Goal: Information Seeking & Learning: Check status

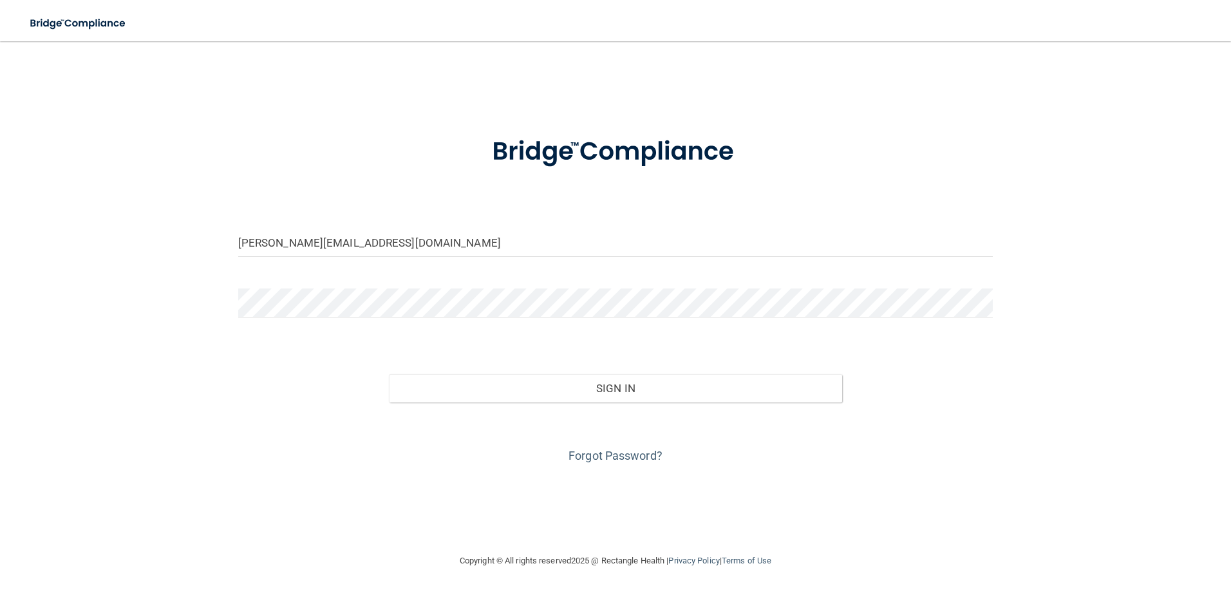
type input "[PERSON_NAME][EMAIL_ADDRESS][DOMAIN_NAME]"
click at [389, 374] on button "Sign In" at bounding box center [615, 388] width 453 height 28
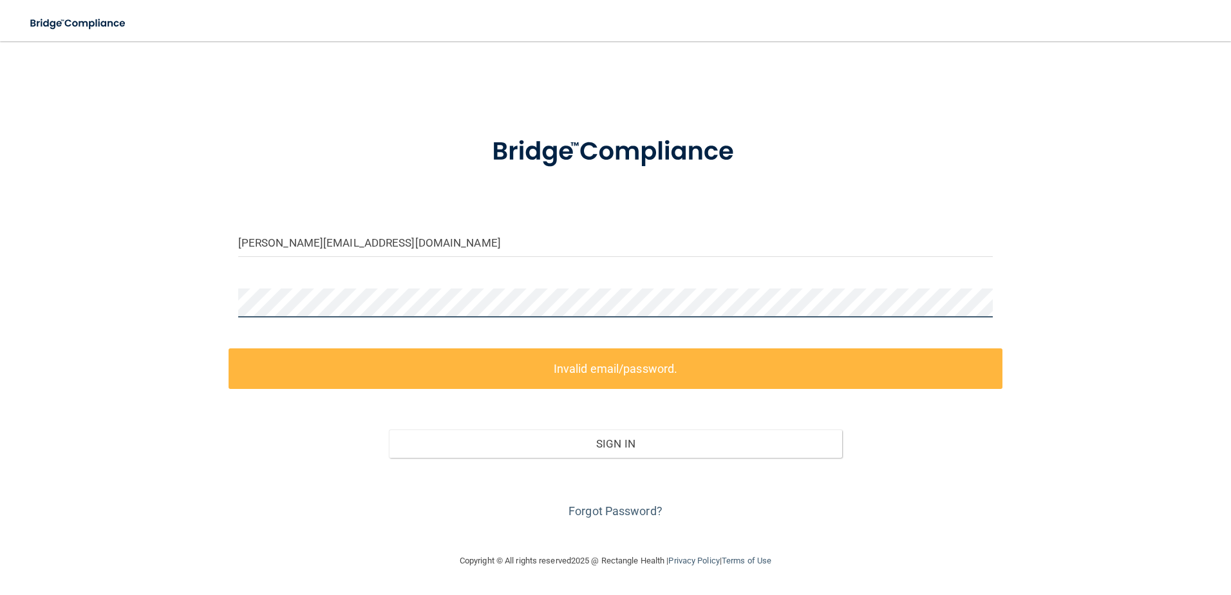
click at [144, 303] on div "[PERSON_NAME][EMAIL_ADDRESS][DOMAIN_NAME] Invalid email/password. You don't hav…" at bounding box center [615, 297] width 1179 height 486
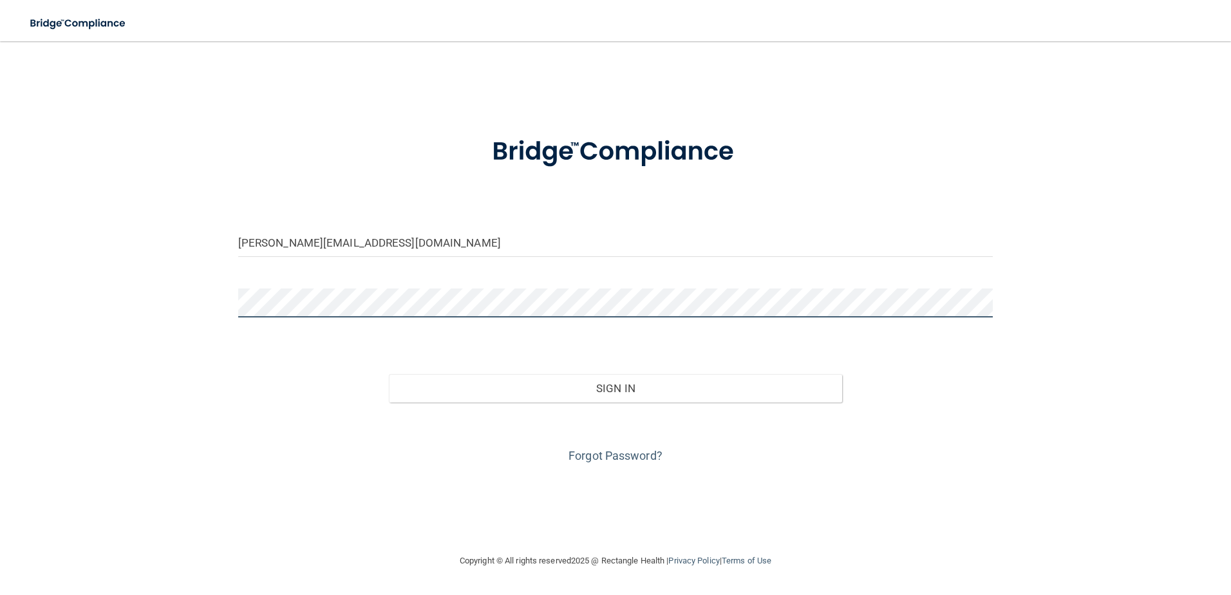
click at [389, 374] on button "Sign In" at bounding box center [615, 388] width 453 height 28
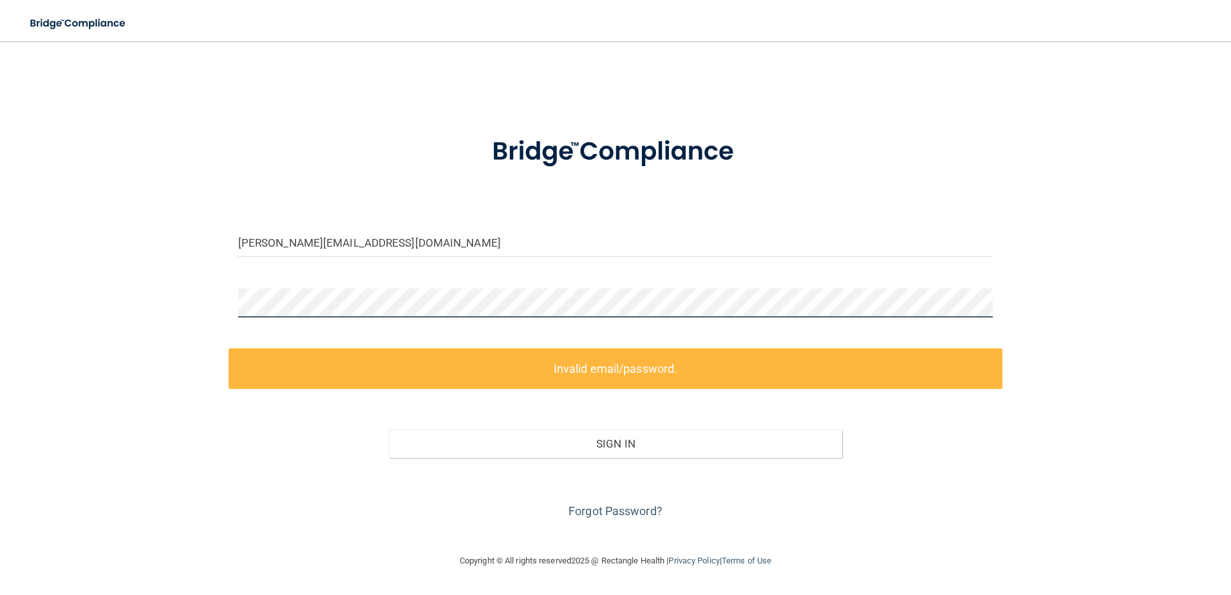
click at [146, 280] on div "[PERSON_NAME][EMAIL_ADDRESS][DOMAIN_NAME] Invalid email/password. You don't hav…" at bounding box center [615, 297] width 1179 height 486
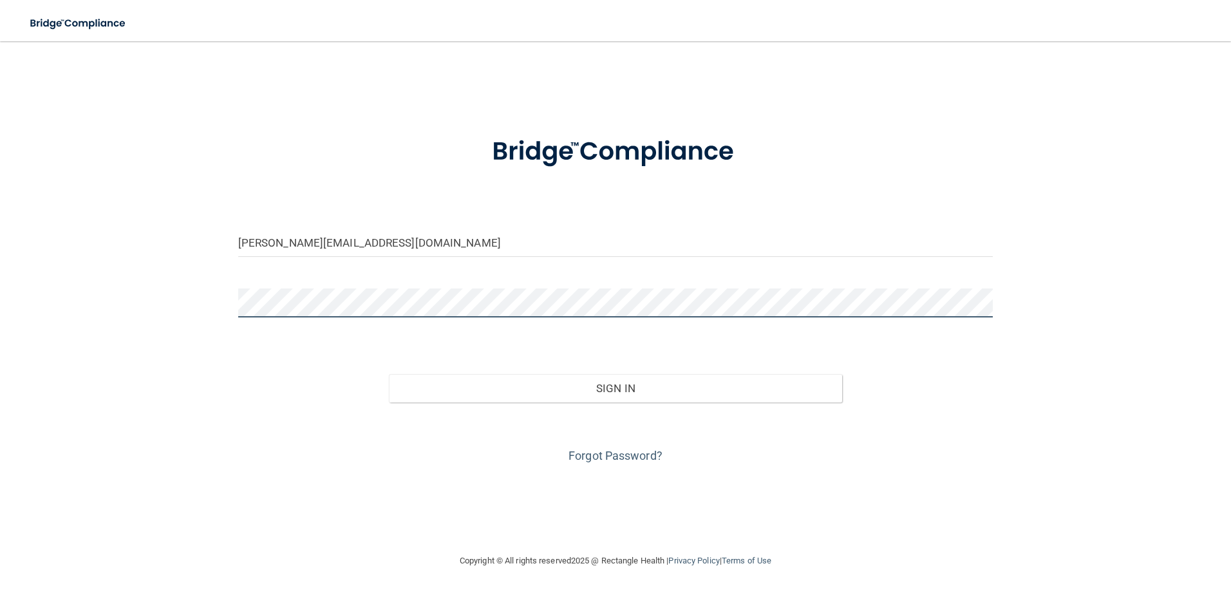
click at [389, 374] on button "Sign In" at bounding box center [615, 388] width 453 height 28
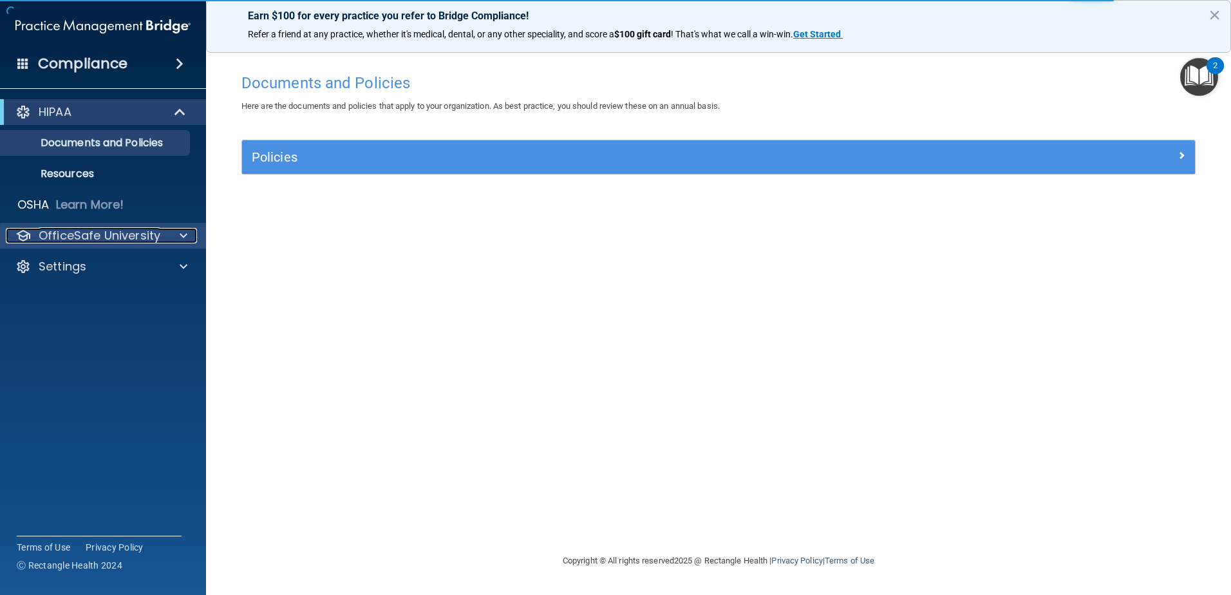
click at [154, 230] on p "OfficeSafe University" at bounding box center [100, 235] width 122 height 15
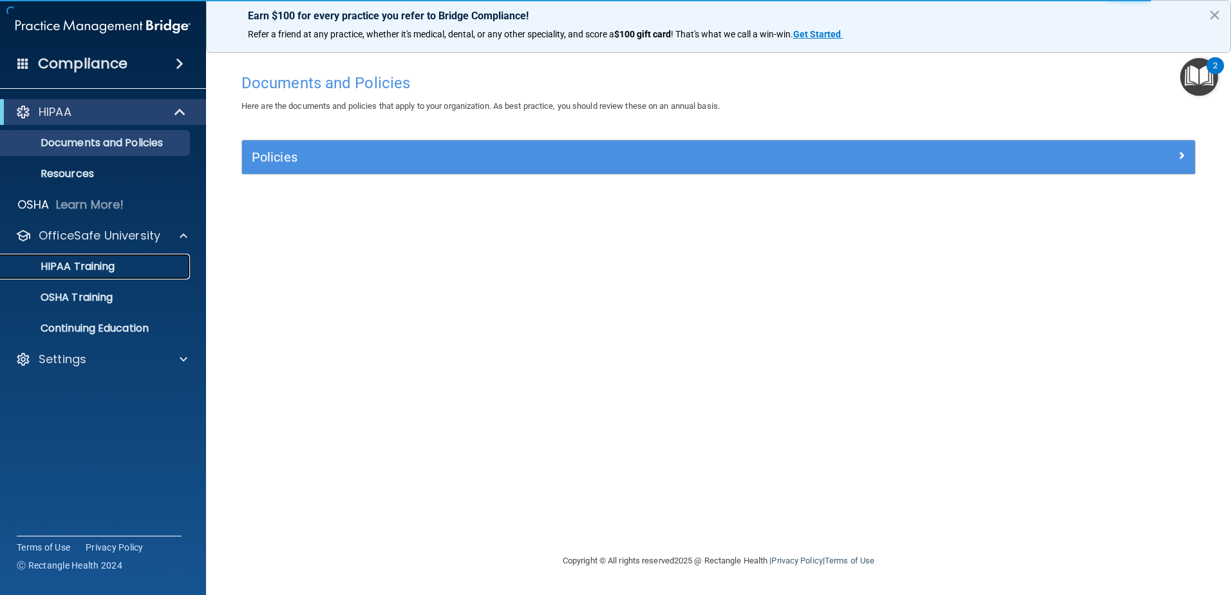
click at [108, 272] on p "HIPAA Training" at bounding box center [61, 266] width 106 height 13
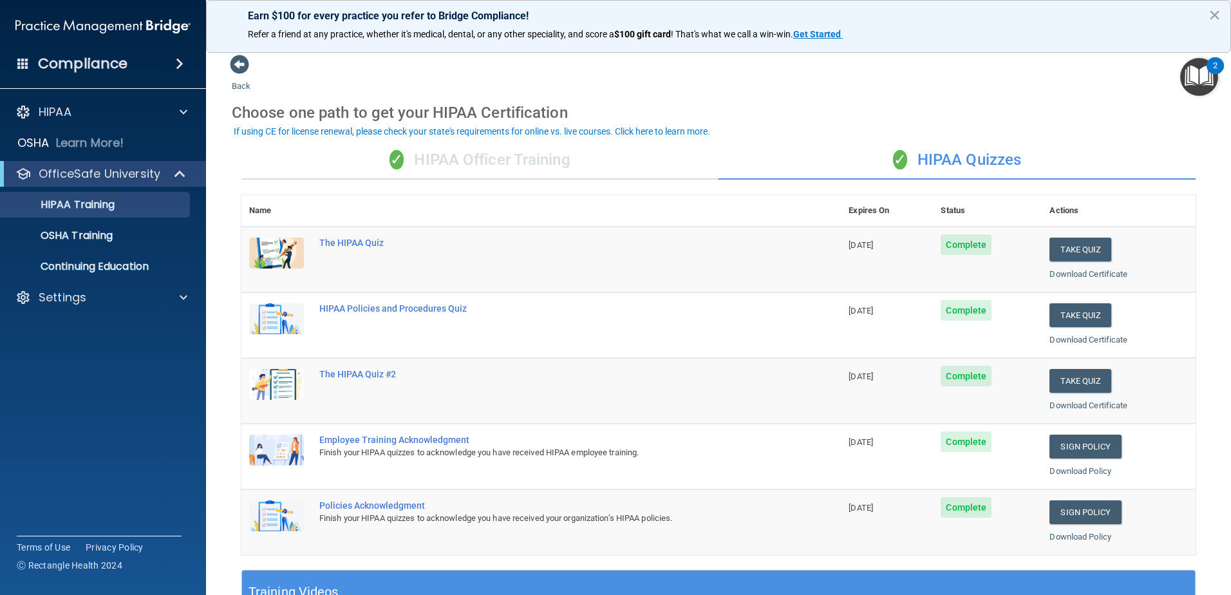
click at [552, 164] on div "✓ HIPAA Officer Training" at bounding box center [479, 160] width 477 height 39
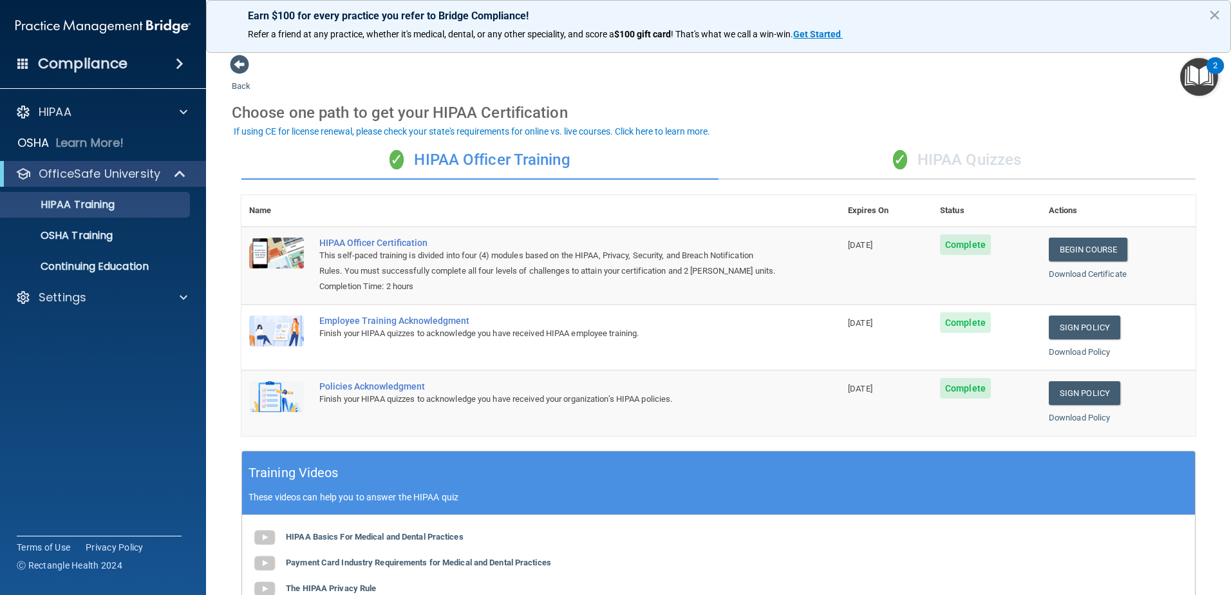
click at [951, 161] on div "✓ HIPAA Quizzes" at bounding box center [956, 160] width 477 height 39
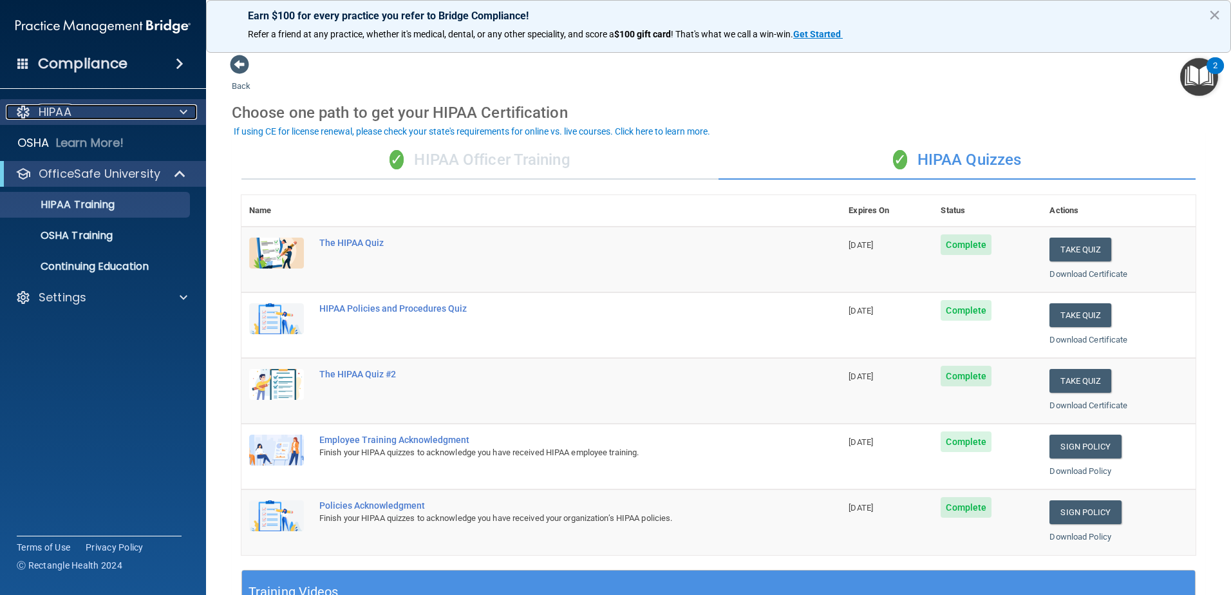
click at [176, 115] on div at bounding box center [181, 111] width 32 height 15
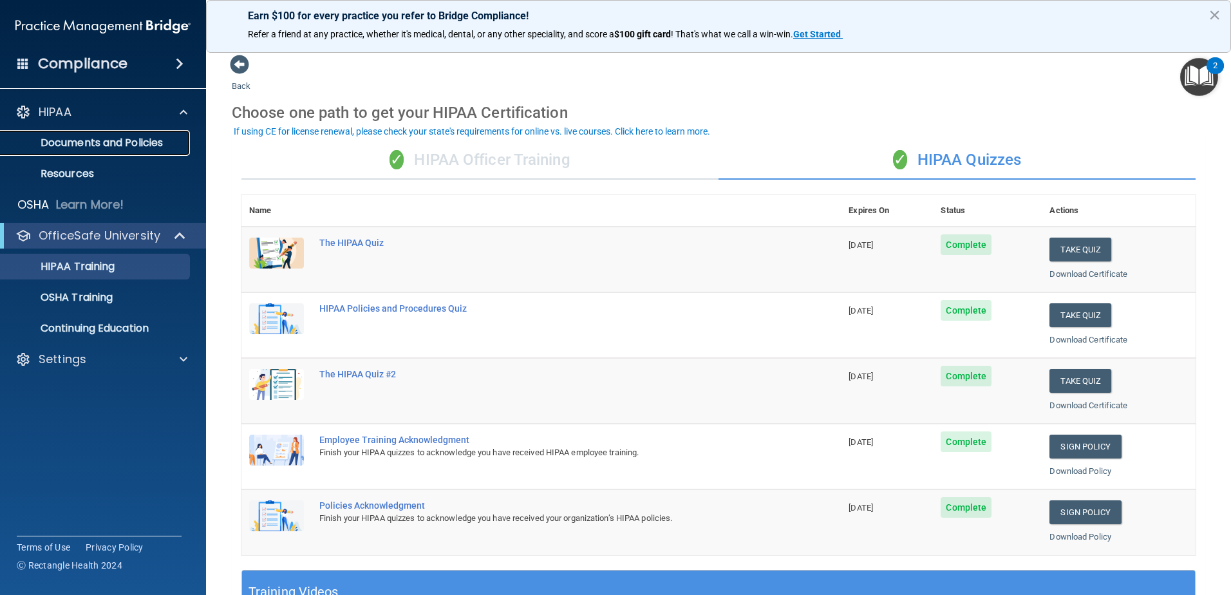
click at [148, 141] on p "Documents and Policies" at bounding box center [96, 142] width 176 height 13
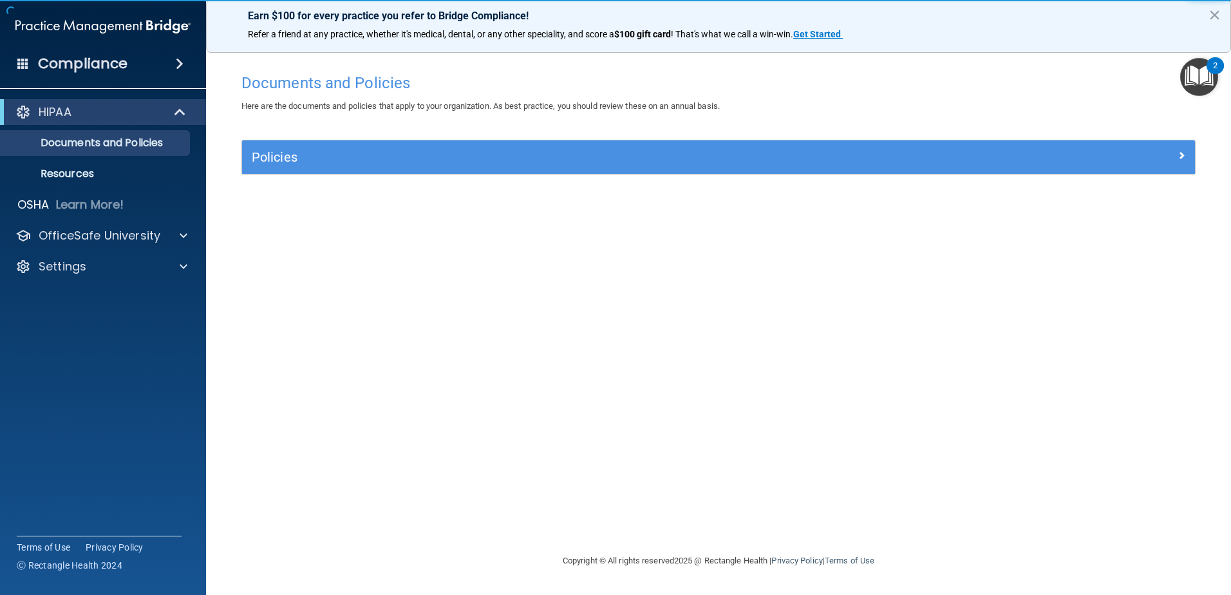
click at [1134, 182] on div "Policies Select All (Unselect 0) Unselect All Print Selected (0) Acceptable Use…" at bounding box center [718, 165] width 973 height 50
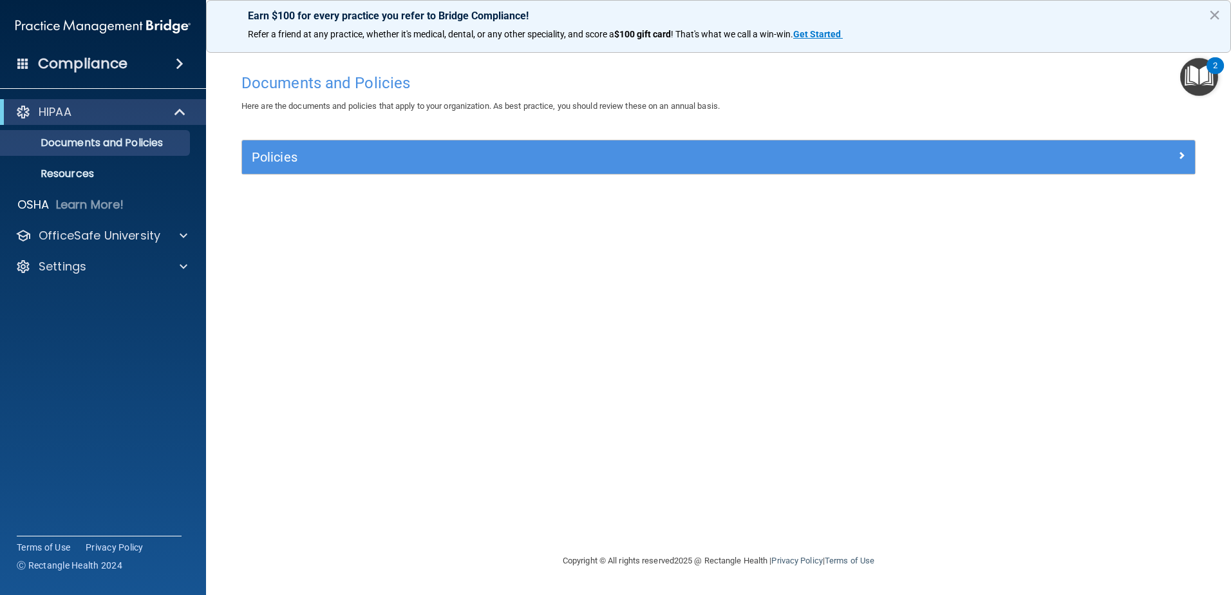
click at [1134, 169] on div "Policies" at bounding box center [718, 156] width 953 height 33
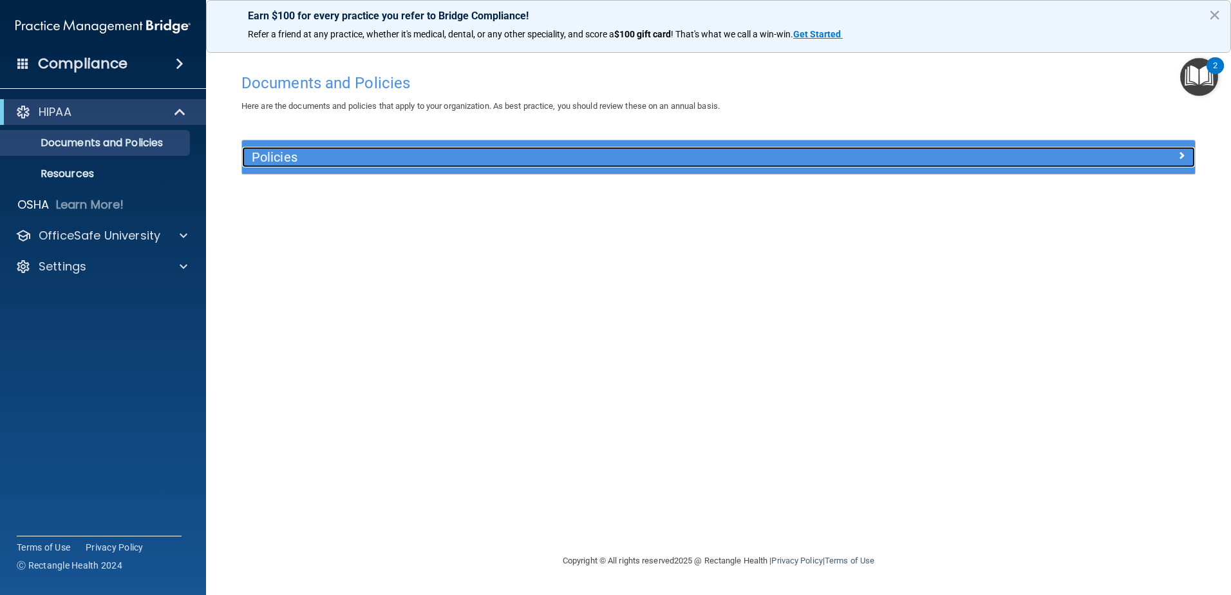
click at [1182, 156] on span at bounding box center [1181, 154] width 8 height 15
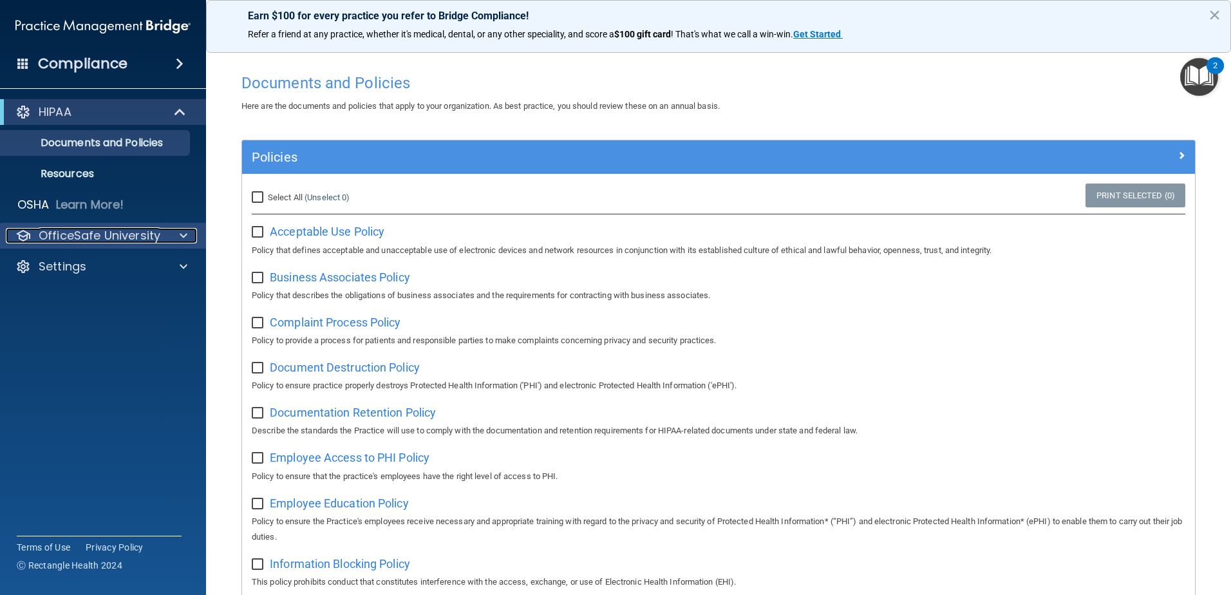
click at [188, 239] on div at bounding box center [181, 235] width 32 height 15
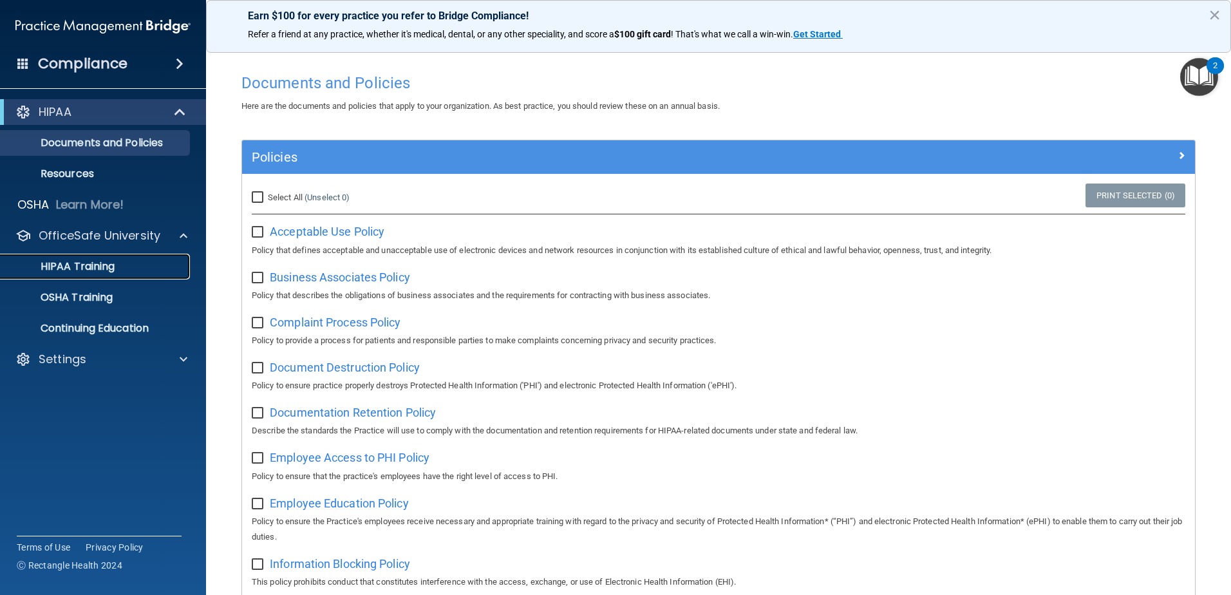
click at [155, 276] on link "HIPAA Training" at bounding box center [88, 267] width 203 height 26
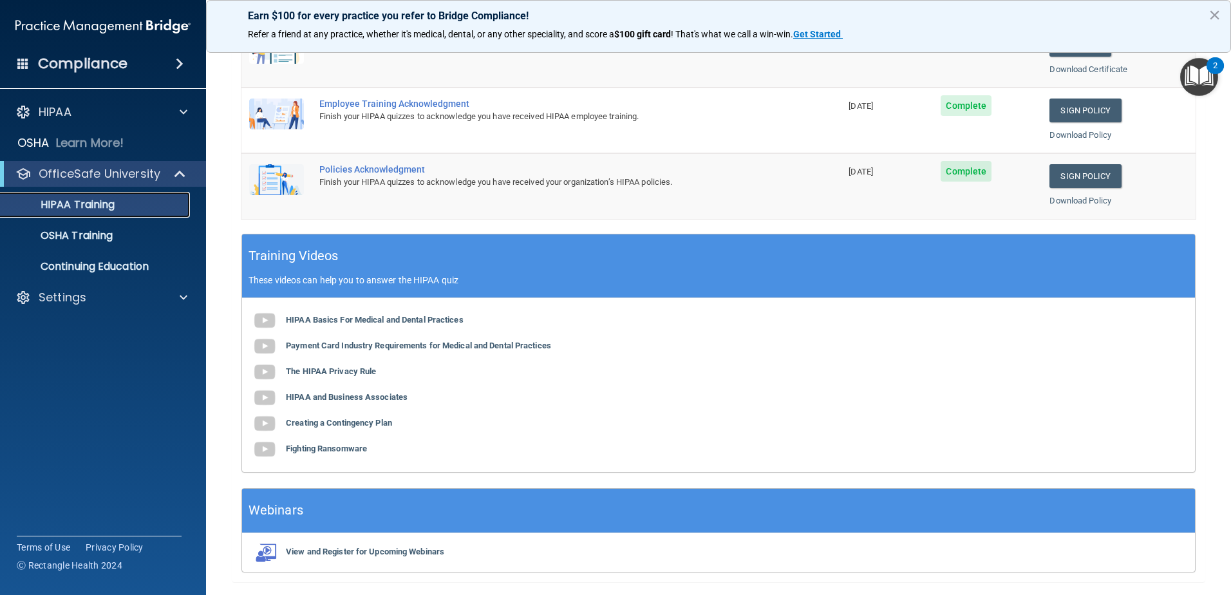
scroll to position [375, 0]
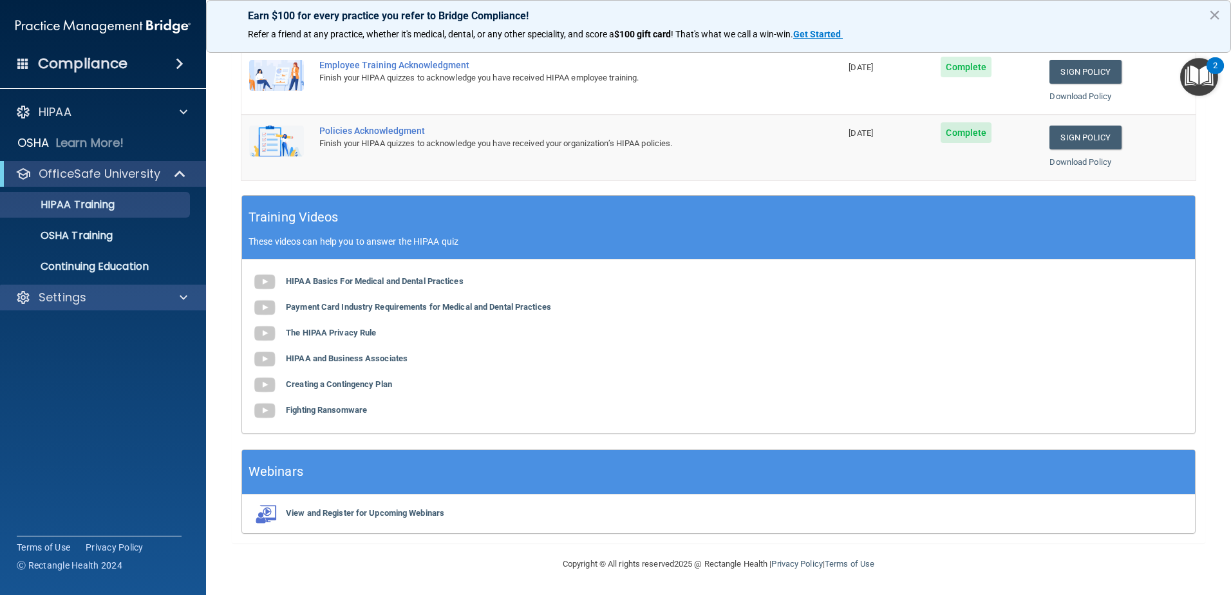
click at [108, 307] on div "Settings" at bounding box center [103, 298] width 207 height 26
click at [180, 305] on div "Settings" at bounding box center [103, 298] width 207 height 26
click at [183, 296] on span at bounding box center [184, 297] width 8 height 15
click at [93, 330] on p "My Account" at bounding box center [96, 328] width 176 height 13
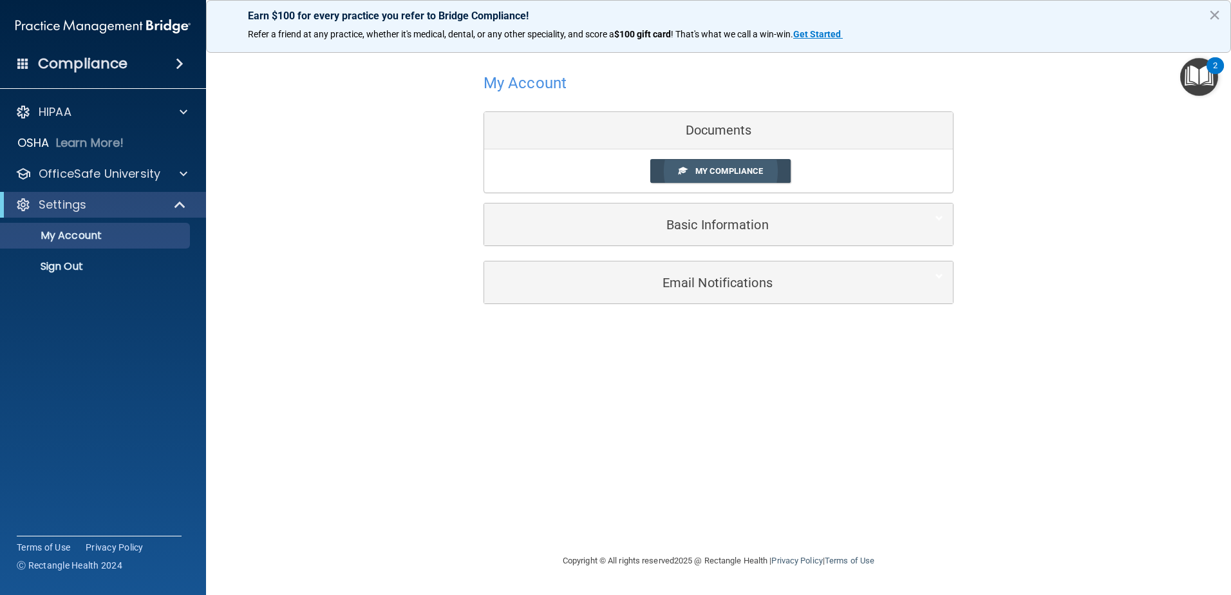
click at [705, 171] on span "My Compliance" at bounding box center [729, 171] width 68 height 10
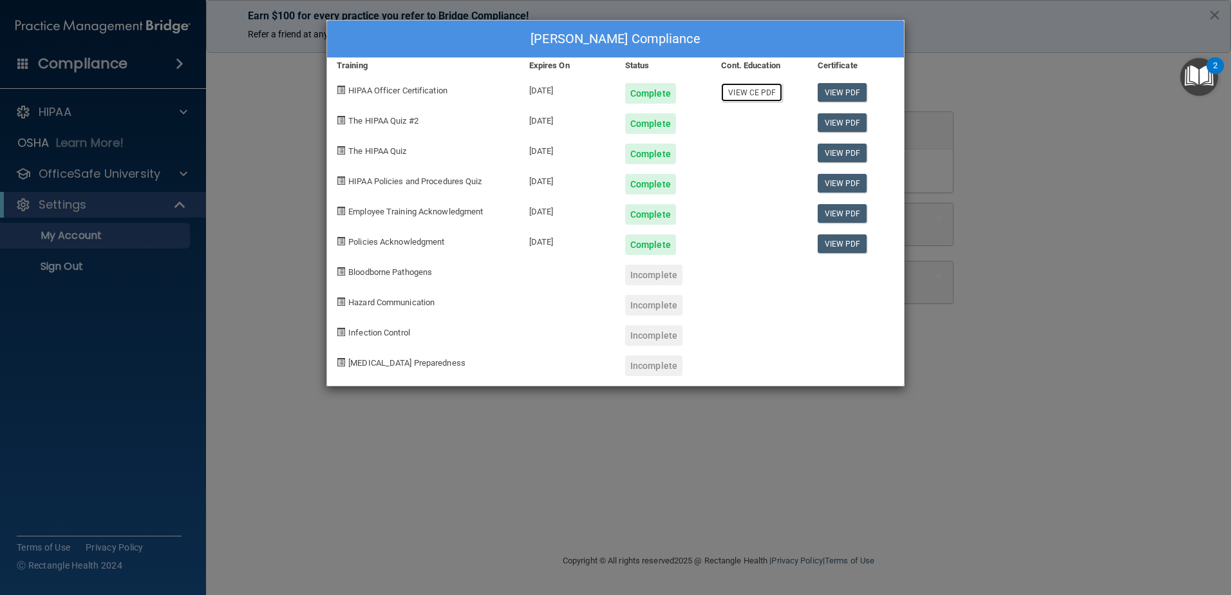
click at [760, 92] on link "View CE PDF" at bounding box center [751, 92] width 61 height 19
click at [843, 86] on link "View PDF" at bounding box center [843, 92] width 50 height 19
click at [835, 149] on link "View PDF" at bounding box center [843, 153] width 50 height 19
click at [850, 214] on link "View PDF" at bounding box center [843, 213] width 50 height 19
click at [829, 248] on link "View PDF" at bounding box center [843, 243] width 50 height 19
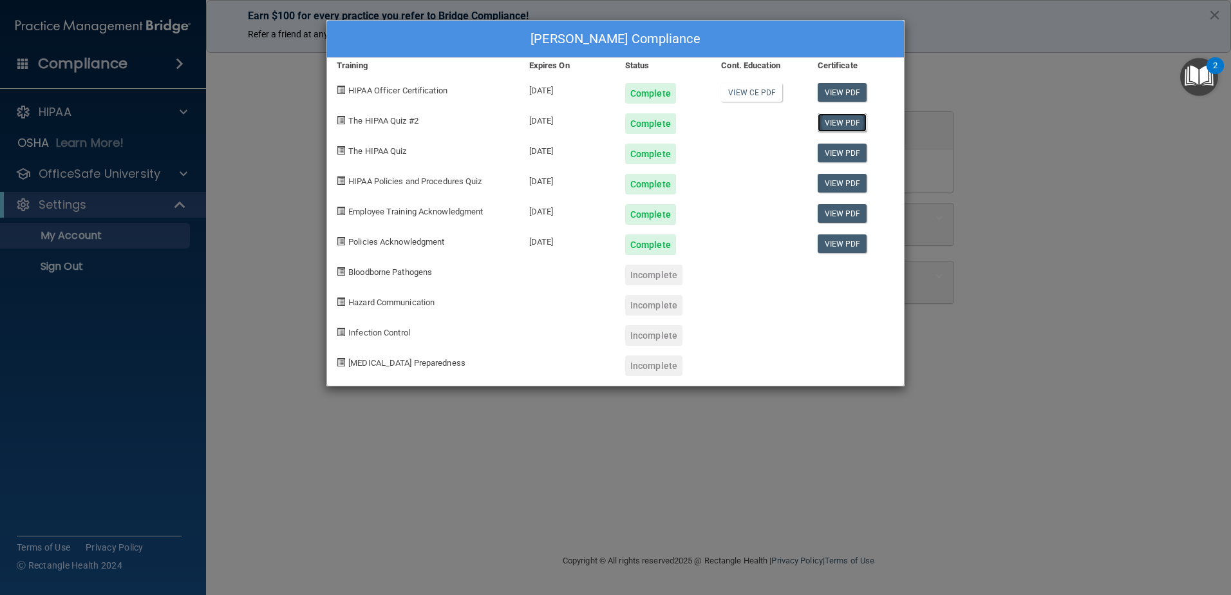
click at [850, 124] on link "View PDF" at bounding box center [843, 122] width 50 height 19
click at [254, 413] on div "[PERSON_NAME] Compliance Training Expires On Status Cont. Education Certificate…" at bounding box center [615, 297] width 1231 height 595
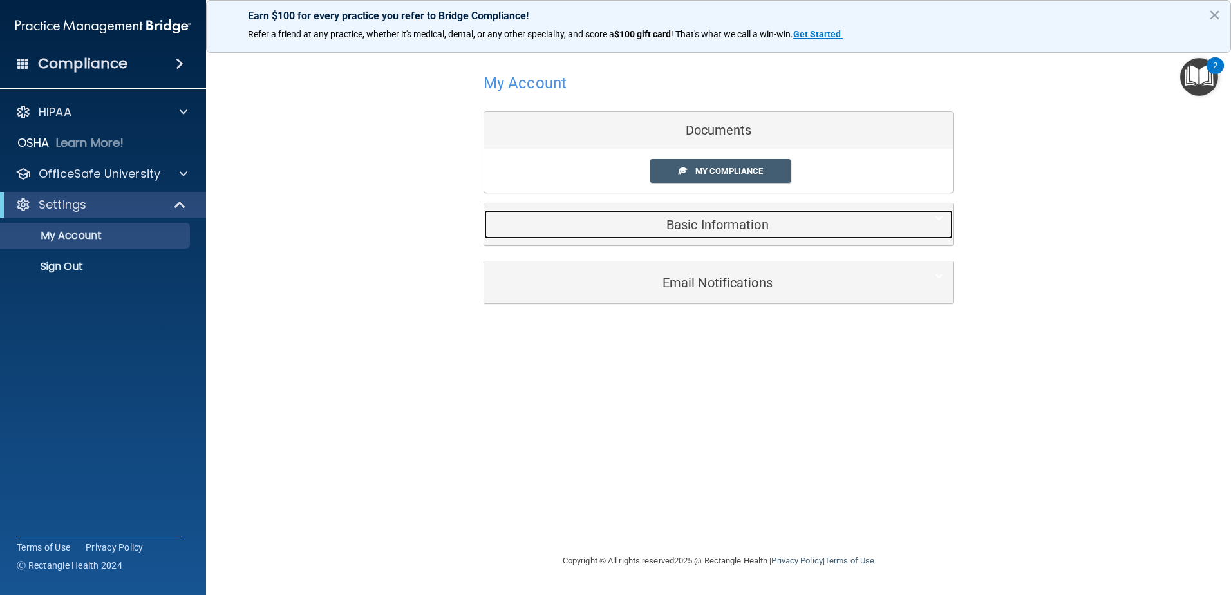
click at [723, 230] on h5 "Basic Information" at bounding box center [699, 225] width 410 height 14
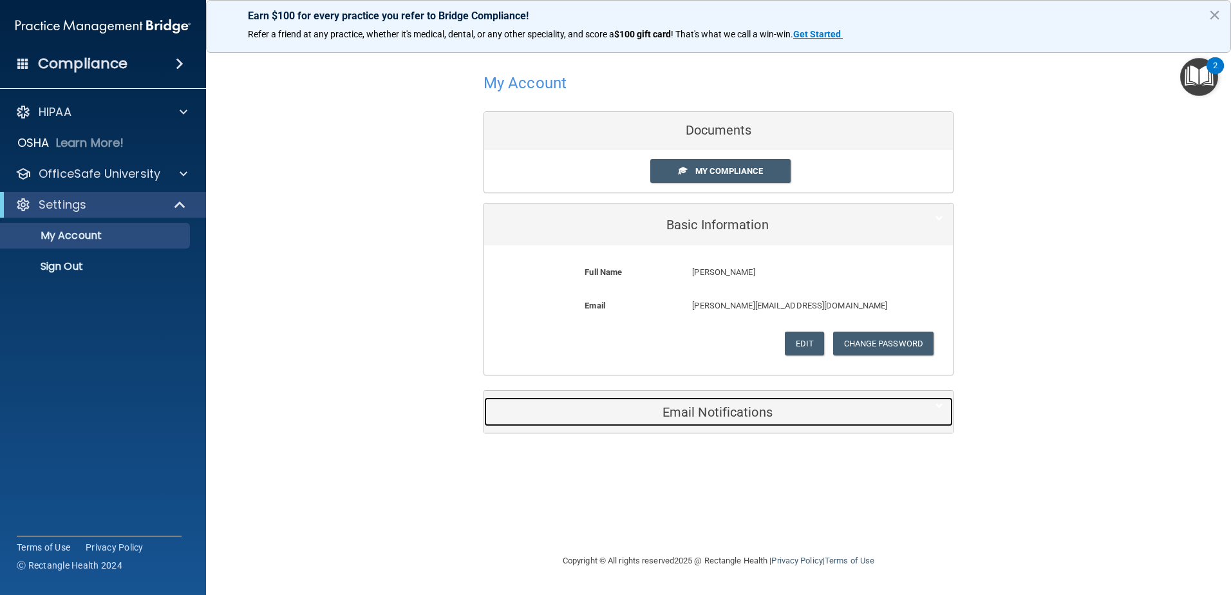
click at [720, 411] on h5 "Email Notifications" at bounding box center [699, 412] width 410 height 14
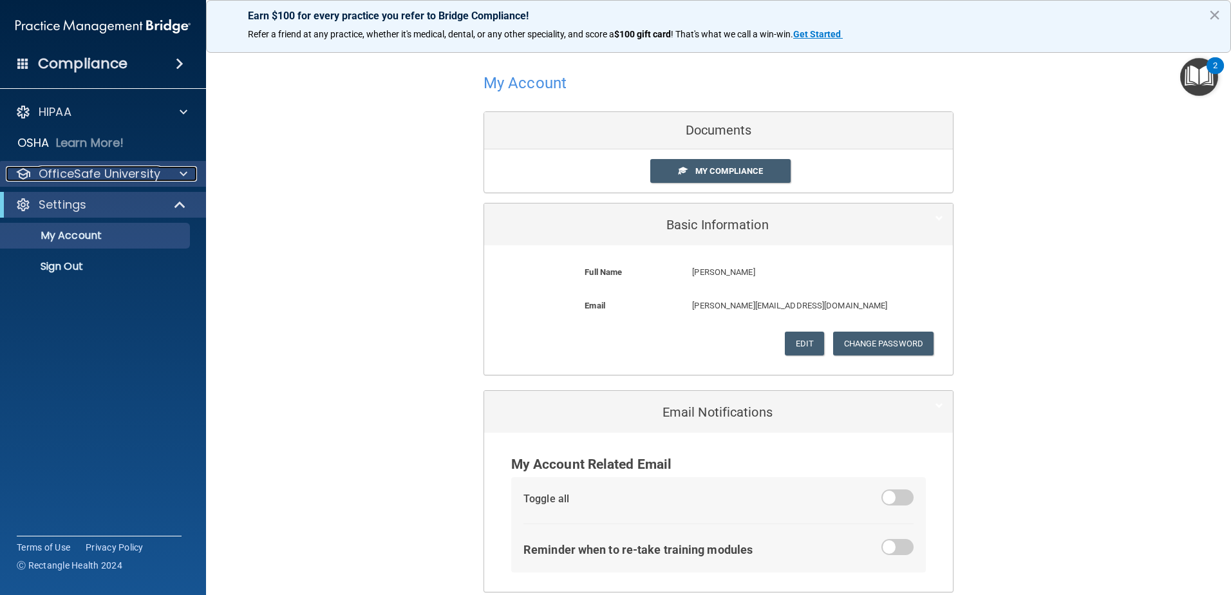
click at [180, 174] on span at bounding box center [184, 173] width 8 height 15
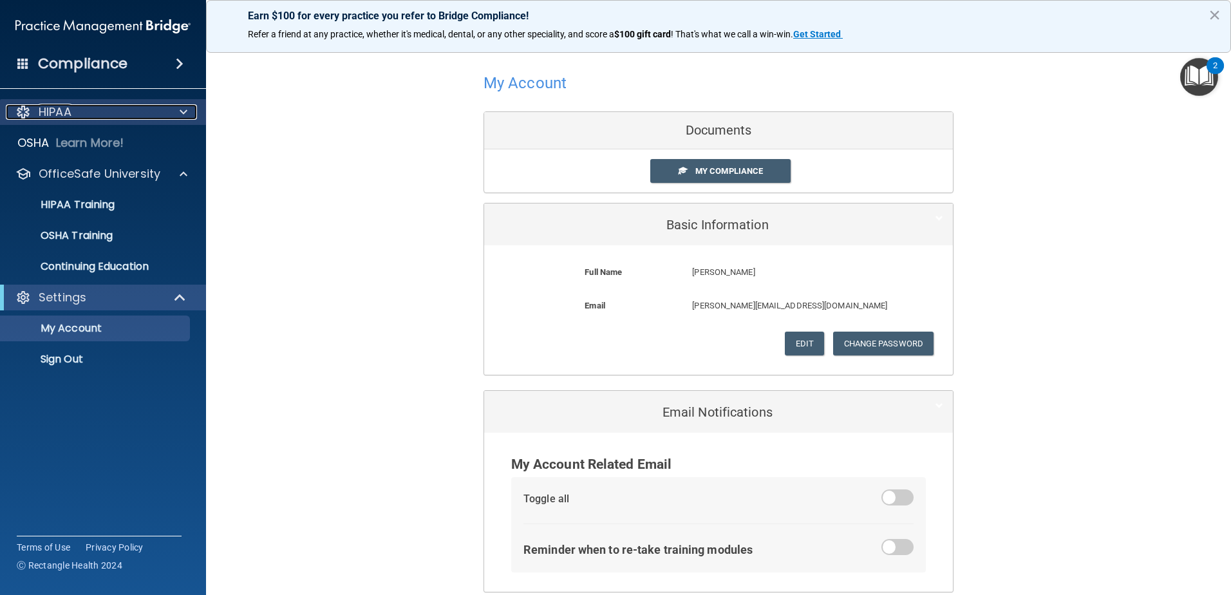
click at [186, 117] on span at bounding box center [184, 111] width 8 height 15
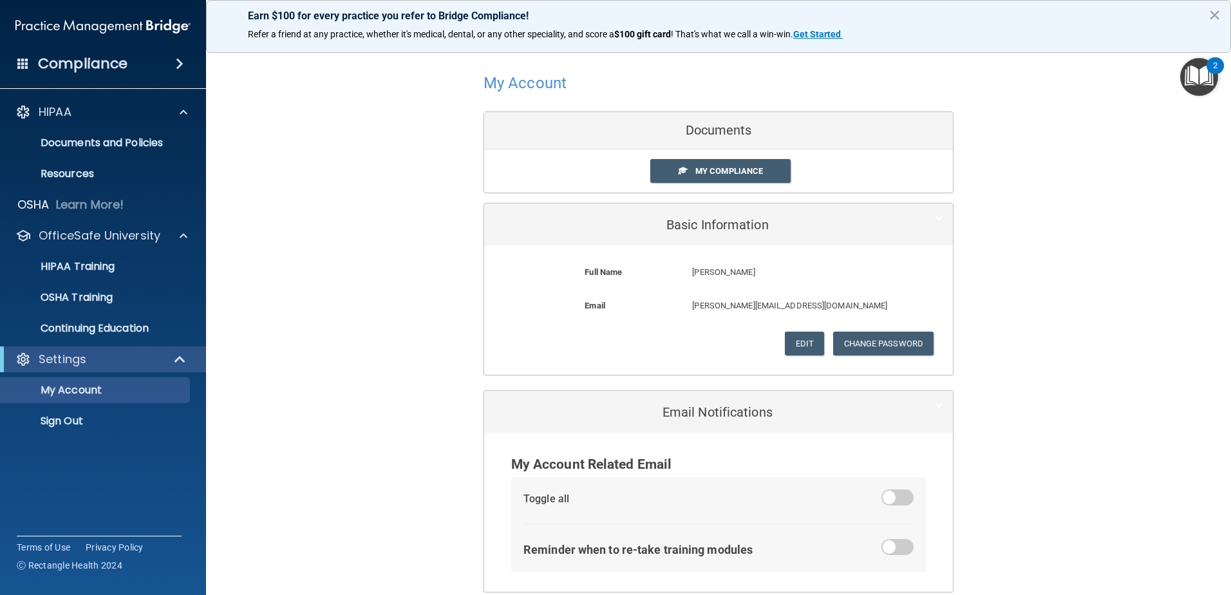
click at [168, 64] on div "Compliance" at bounding box center [103, 64] width 206 height 28
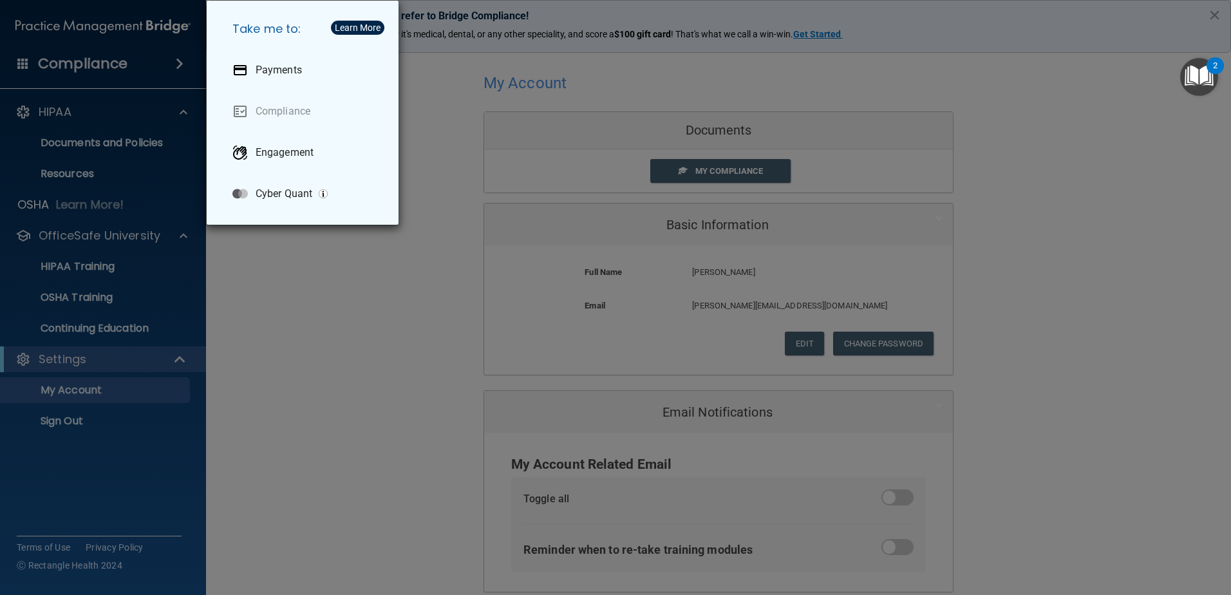
click at [332, 280] on div "Take me to: Payments Compliance Engagement Cyber Quant" at bounding box center [615, 297] width 1231 height 595
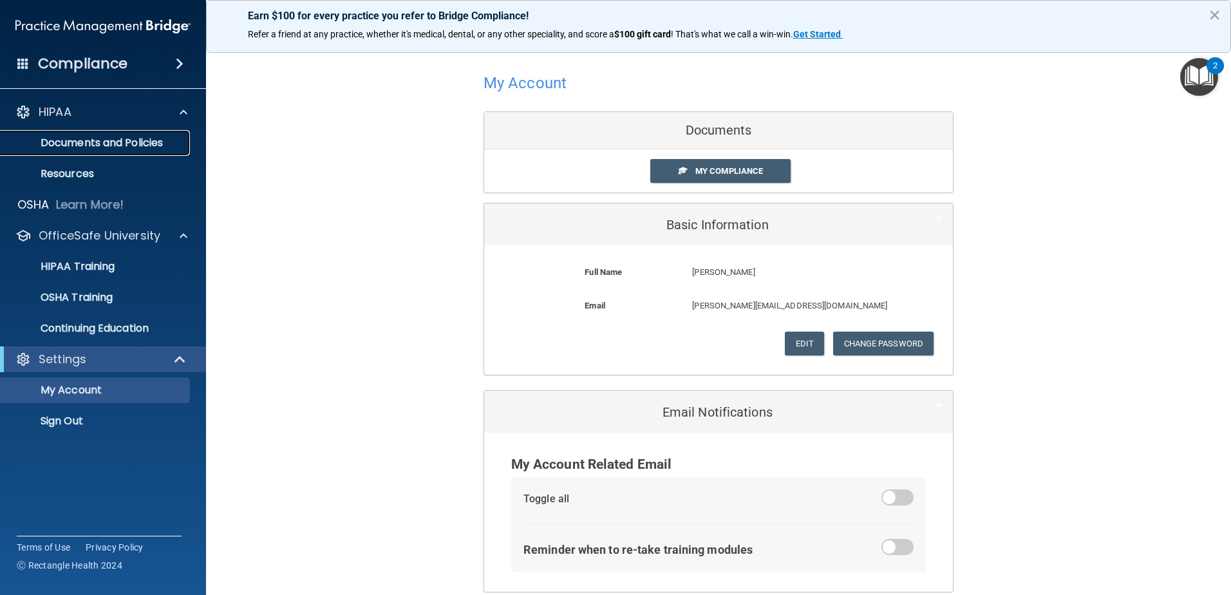
click at [153, 139] on p "Documents and Policies" at bounding box center [96, 142] width 176 height 13
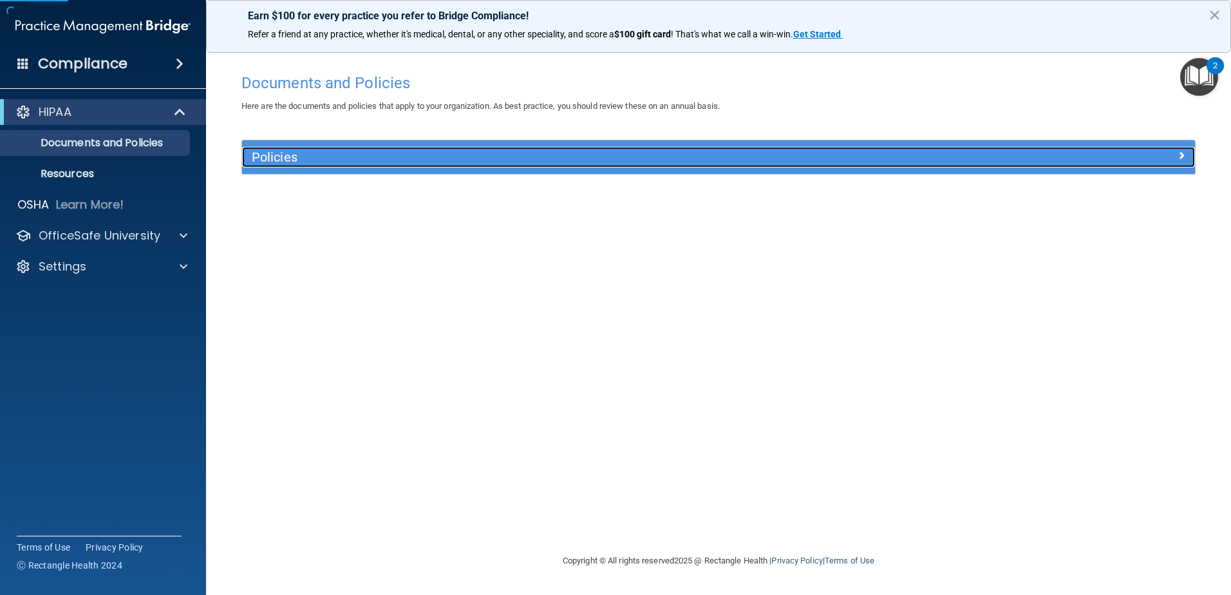
click at [391, 151] on h5 "Policies" at bounding box center [599, 157] width 695 height 14
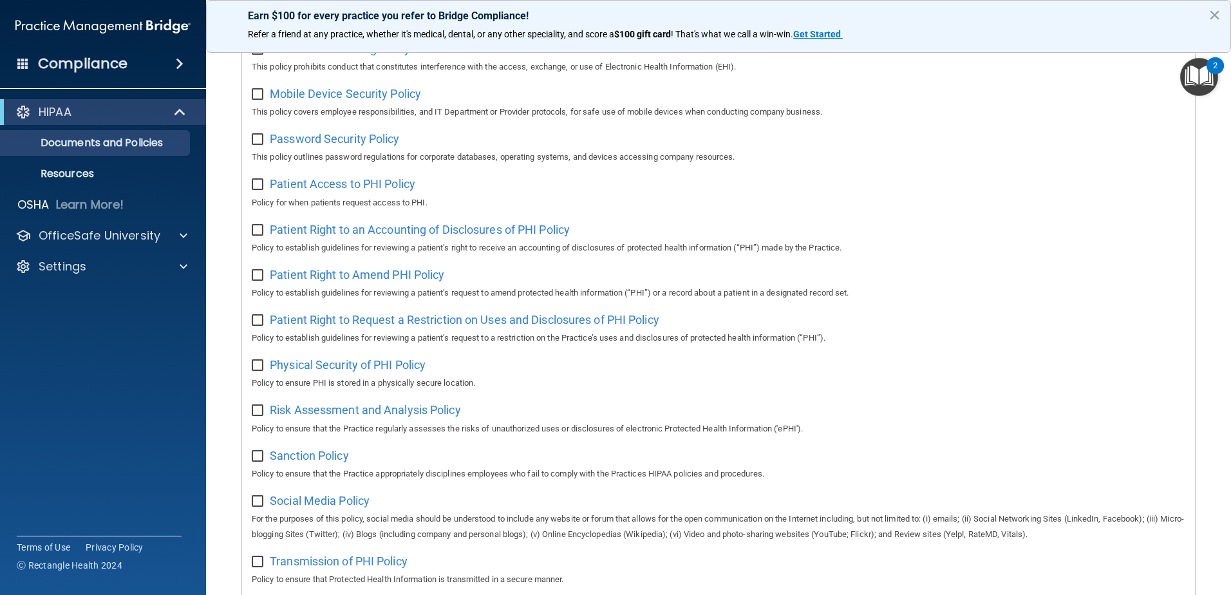
scroll to position [697, 0]
